Goal: Check status: Check status

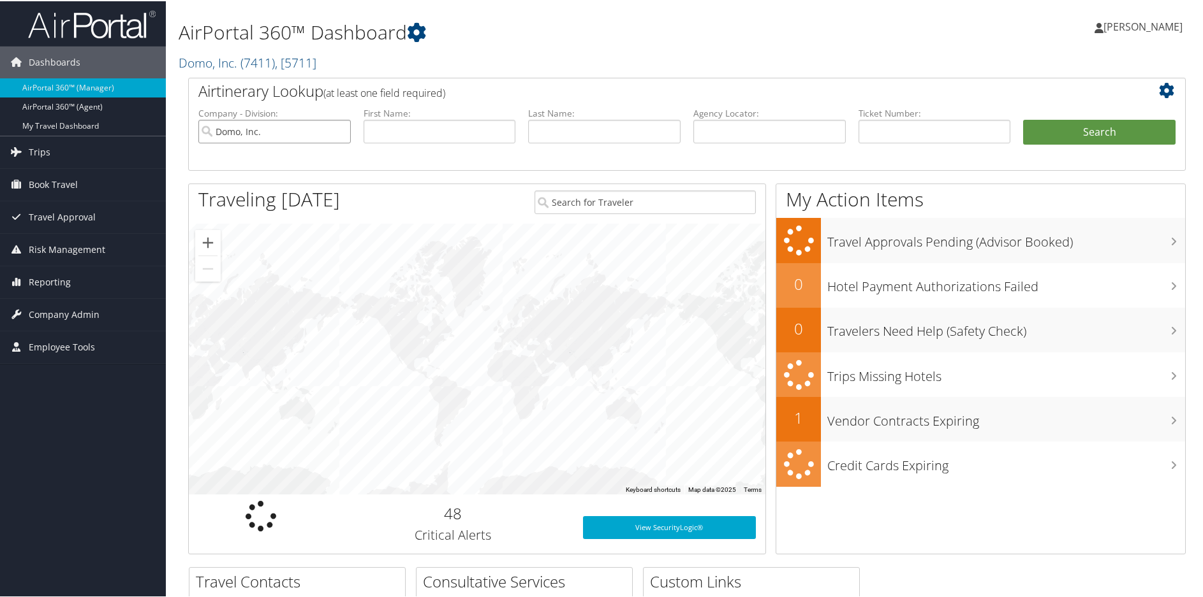
click at [343, 133] on input "Domo, Inc." at bounding box center [274, 131] width 152 height 24
click at [714, 130] on input "text" at bounding box center [769, 131] width 152 height 24
paste input "CZLP14"
type input "CZLP14"
click at [1057, 135] on button "Search" at bounding box center [1099, 132] width 152 height 26
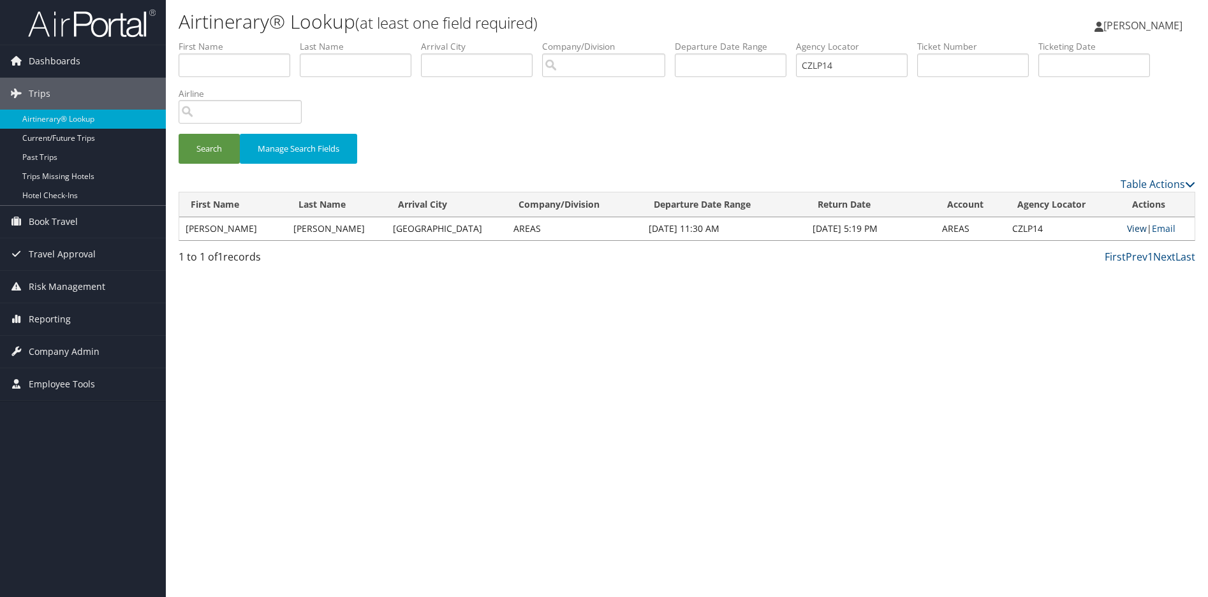
click at [1129, 226] on link "View" at bounding box center [1137, 229] width 20 height 12
click at [527, 299] on div "Airtinerary® Lookup (at least one field required) Sharonica Roby Sharonica Roby…" at bounding box center [687, 298] width 1042 height 597
drag, startPoint x: 816, startPoint y: 62, endPoint x: 671, endPoint y: 57, distance: 144.8
click at [671, 40] on ul "First Name Last Name Departure City Arrival City Company/Division Airport/City …" at bounding box center [687, 40] width 1016 height 0
drag, startPoint x: 610, startPoint y: 489, endPoint x: 531, endPoint y: 365, distance: 147.3
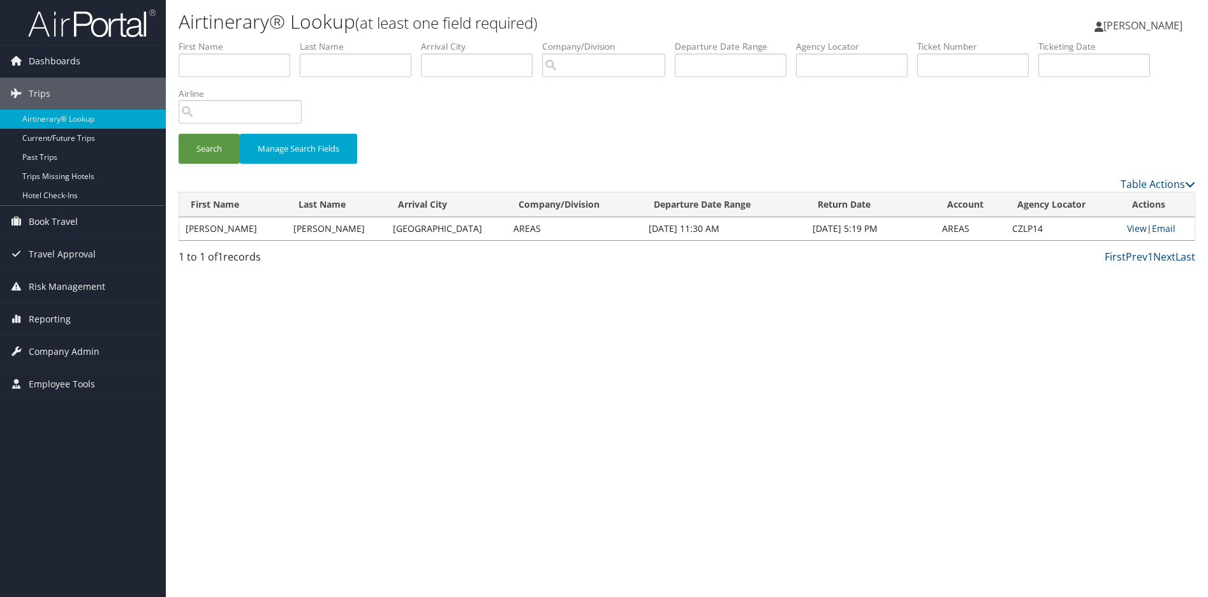
click at [611, 489] on div "Airtinerary® Lookup (at least one field required) Sharonica Roby Sharonica Roby…" at bounding box center [687, 298] width 1042 height 597
click at [448, 140] on div "Search Manage Search Fields" at bounding box center [686, 155] width 1035 height 43
click at [555, 412] on div "Airtinerary® Lookup (at least one field required) Sharonica Roby Sharonica Roby…" at bounding box center [687, 298] width 1042 height 597
drag, startPoint x: 529, startPoint y: 481, endPoint x: 570, endPoint y: 506, distance: 47.5
click at [530, 481] on div "Airtinerary® Lookup (at least one field required) Sharonica Roby Sharonica Roby…" at bounding box center [687, 298] width 1042 height 597
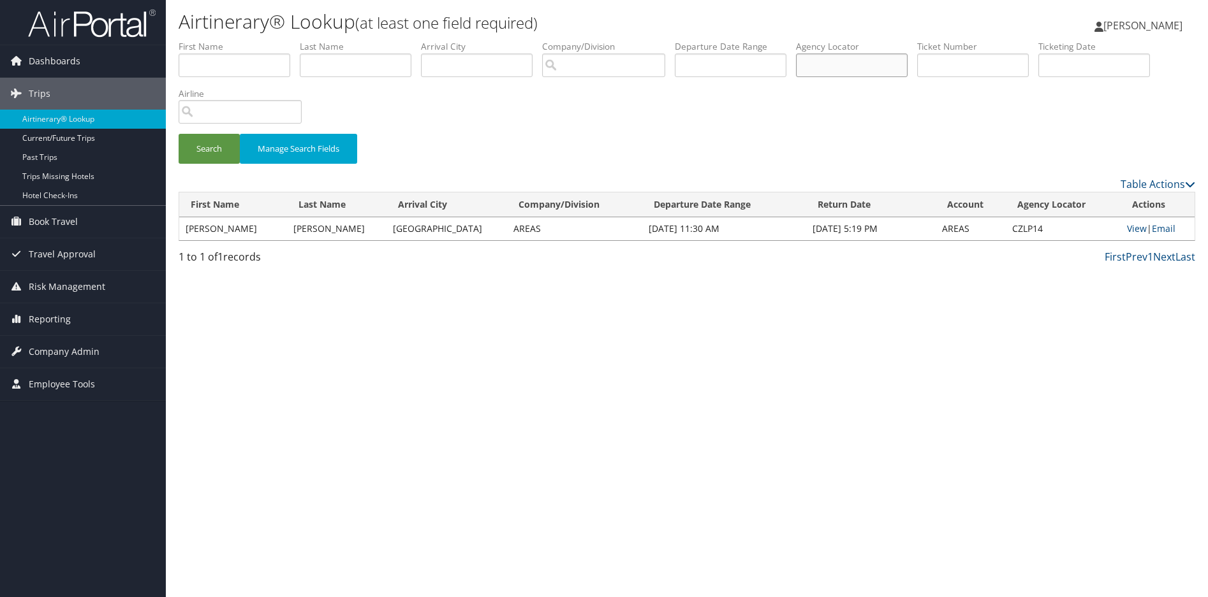
click at [860, 69] on input "text" at bounding box center [852, 66] width 112 height 24
paste input "DQBK2F"
type input "DQBK2F"
click at [197, 149] on button "Search" at bounding box center [209, 149] width 61 height 30
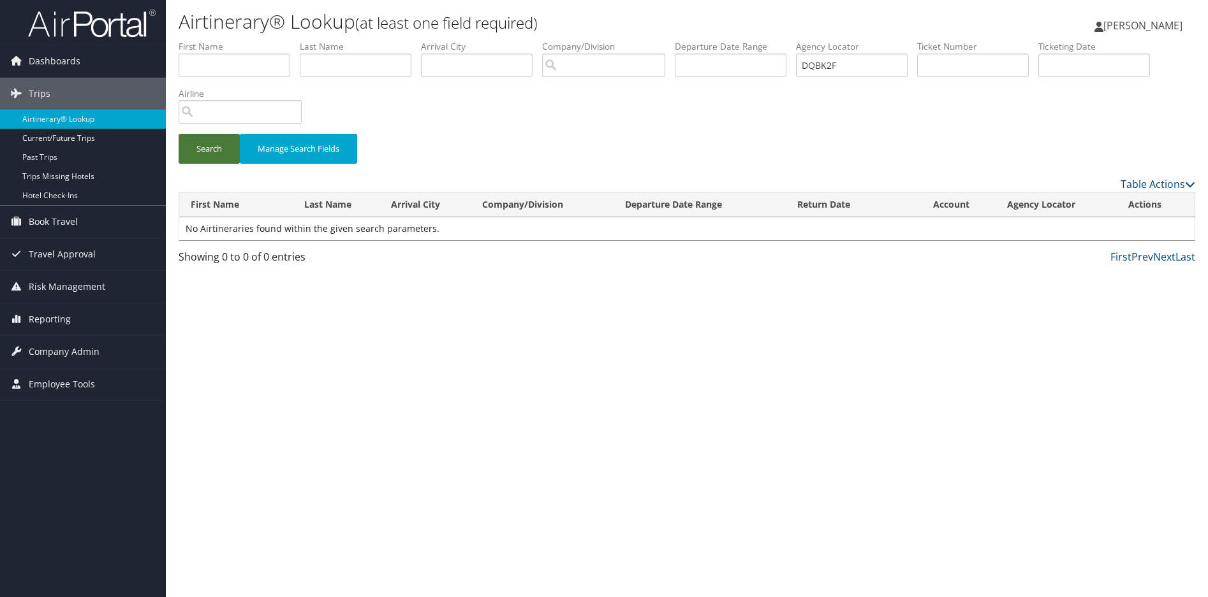
click at [214, 150] on button "Search" at bounding box center [209, 149] width 61 height 30
click at [211, 143] on button "Search" at bounding box center [209, 149] width 61 height 30
click at [209, 140] on button "Search" at bounding box center [209, 149] width 61 height 30
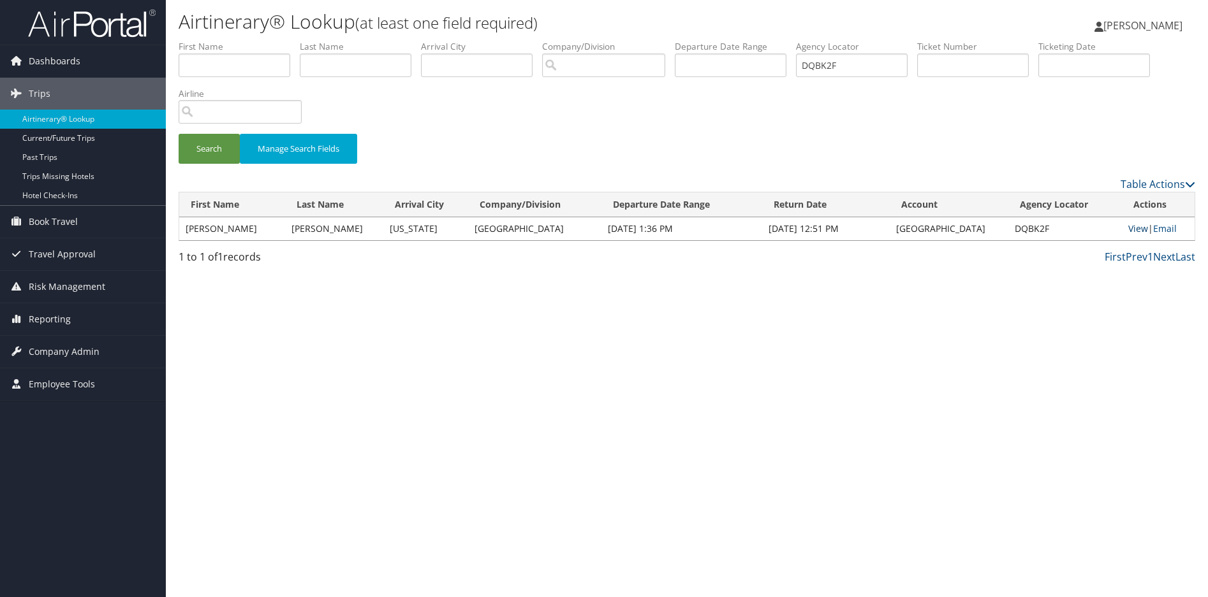
click at [1128, 226] on link "View" at bounding box center [1138, 229] width 20 height 12
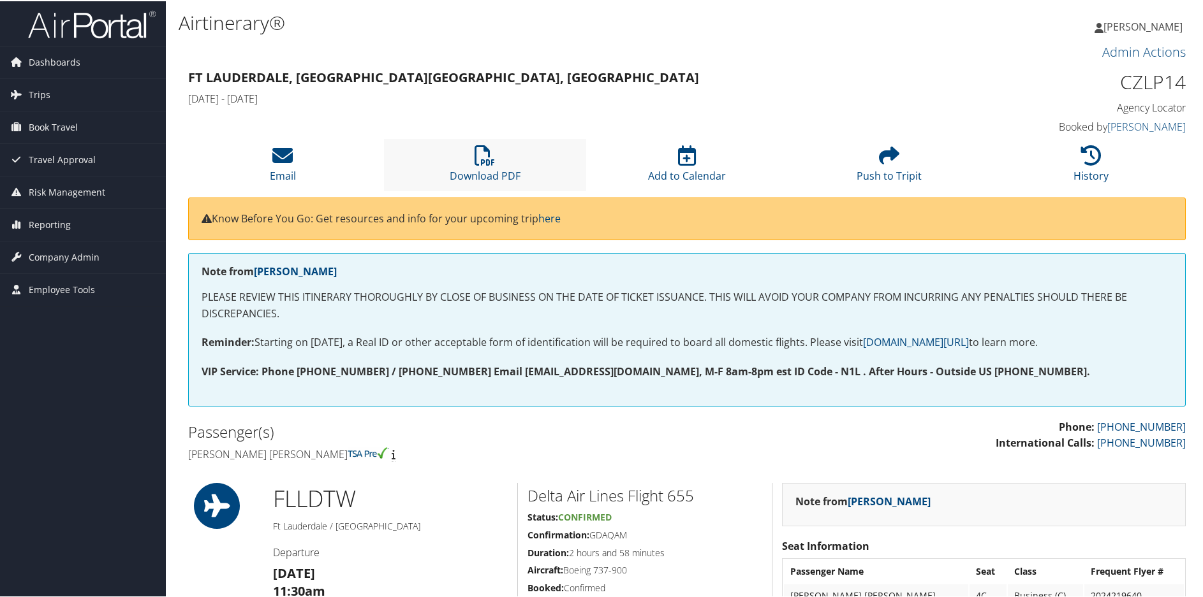
click at [495, 161] on li "Download PDF" at bounding box center [485, 164] width 202 height 52
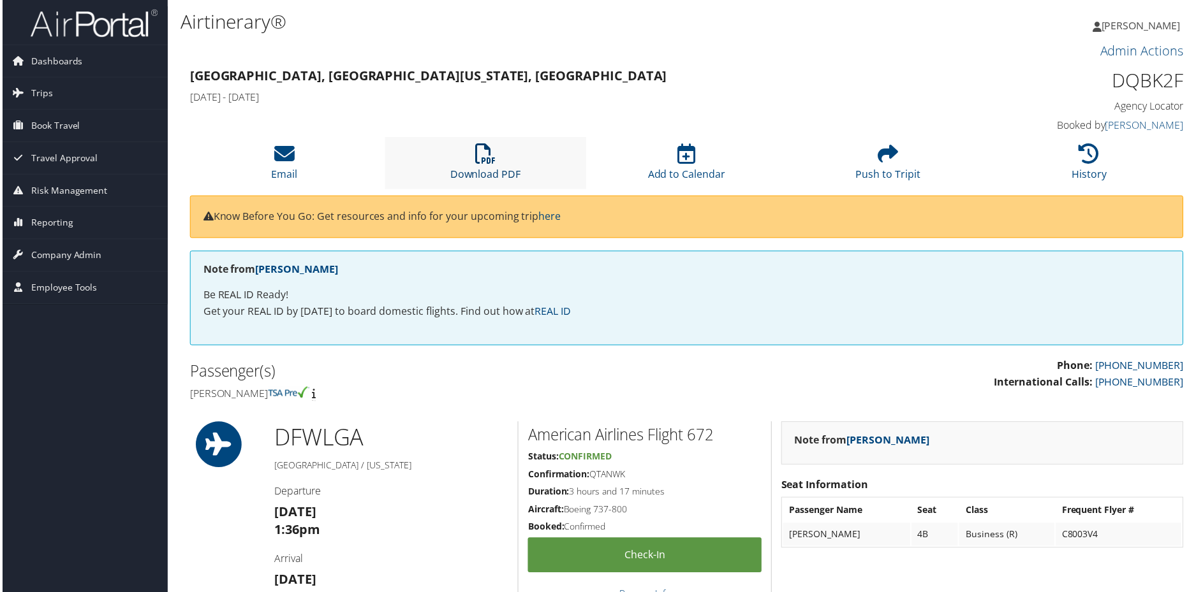
click at [485, 148] on icon at bounding box center [484, 154] width 20 height 20
